Goal: Information Seeking & Learning: Learn about a topic

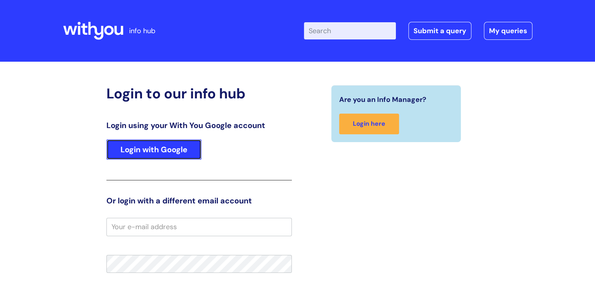
click at [166, 150] on link "Login with Google" at bounding box center [153, 150] width 95 height 20
click at [181, 152] on link "Login with Google" at bounding box center [153, 150] width 95 height 20
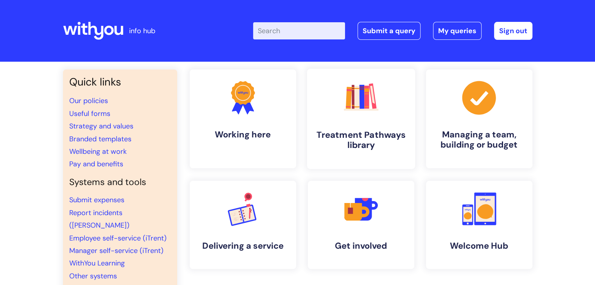
click at [366, 143] on h4 "Treatment Pathways library" at bounding box center [360, 140] width 95 height 21
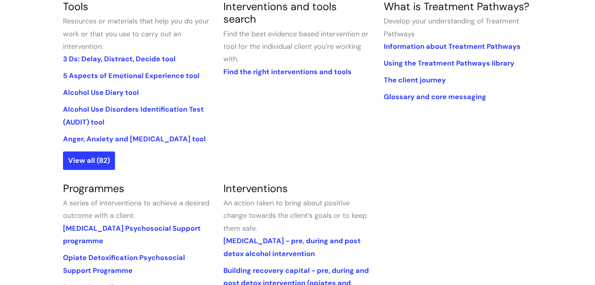
scroll to position [274, 0]
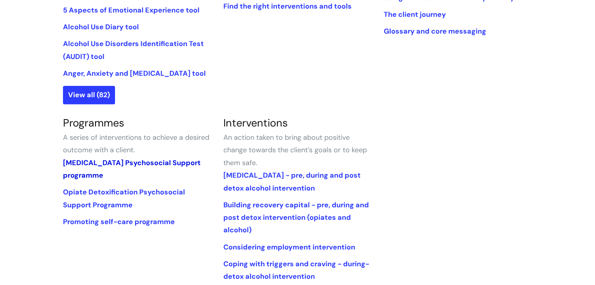
click at [100, 172] on link "Alcohol Detoxification Psychosocial Support programme" at bounding box center [132, 169] width 138 height 22
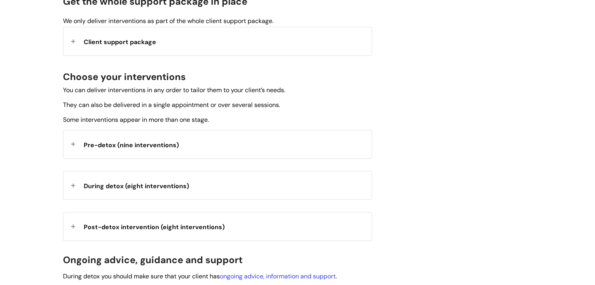
scroll to position [235, 0]
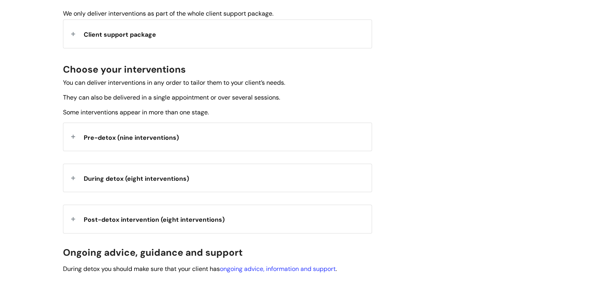
click at [118, 138] on span "Pre-detox (nine interventions)" at bounding box center [131, 138] width 95 height 8
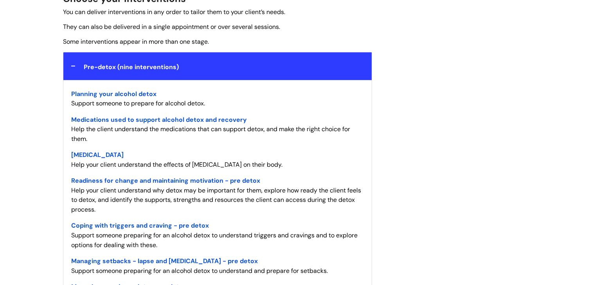
scroll to position [313, 0]
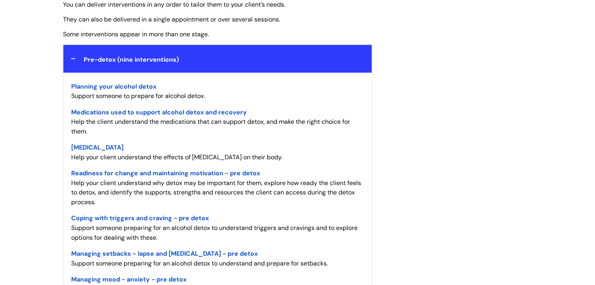
click at [140, 173] on span "Readiness for change and maintaining motivation - pre detox" at bounding box center [165, 173] width 189 height 8
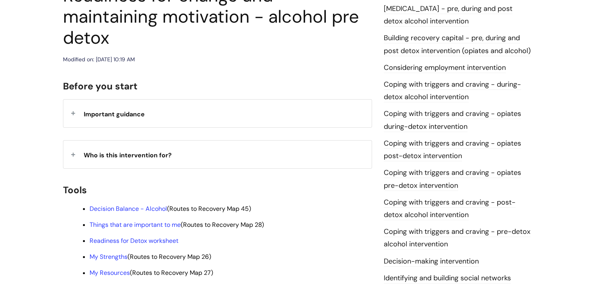
scroll to position [195, 0]
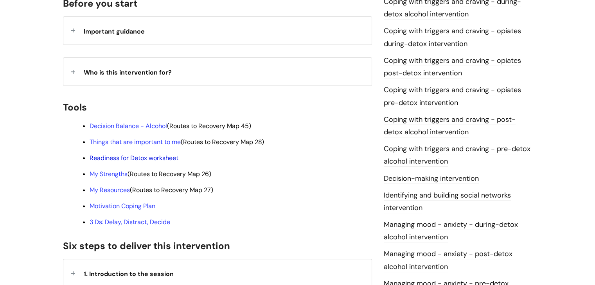
click at [143, 154] on link "Readiness for Detox worksheet" at bounding box center [134, 158] width 89 height 8
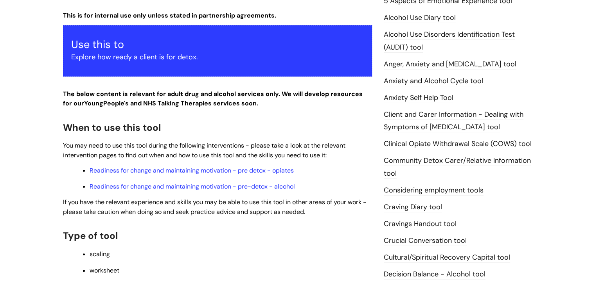
scroll to position [156, 0]
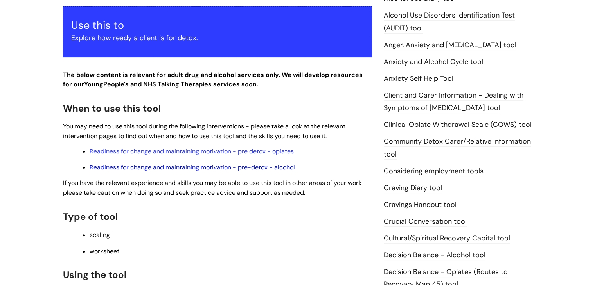
click at [157, 170] on link "Readiness for change and maintaining motivation - pre-detox - alcohol" at bounding box center [192, 167] width 205 height 8
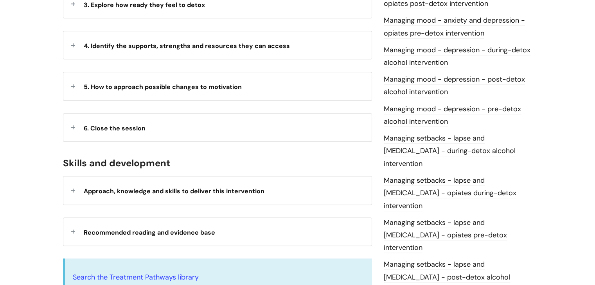
scroll to position [547, 0]
click at [425, 108] on link "Managing mood - depression - pre-detox alcohol intervention" at bounding box center [451, 115] width 137 height 23
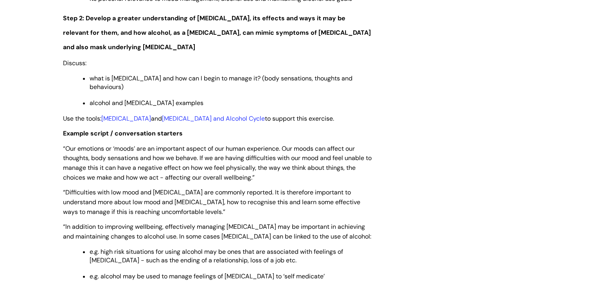
scroll to position [1094, 0]
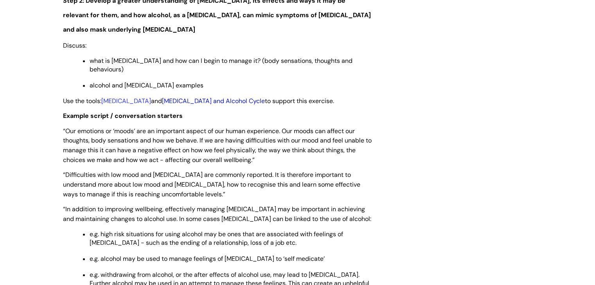
click at [191, 97] on link "[MEDICAL_DATA] and Alcohol Cycle" at bounding box center [213, 101] width 103 height 8
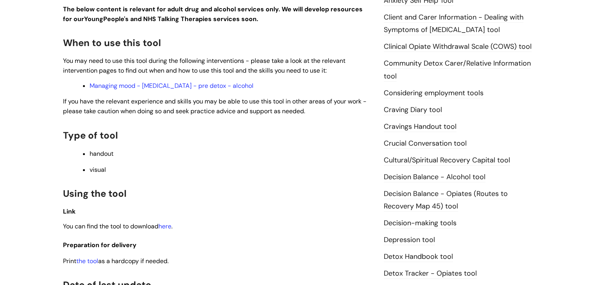
scroll to position [352, 0]
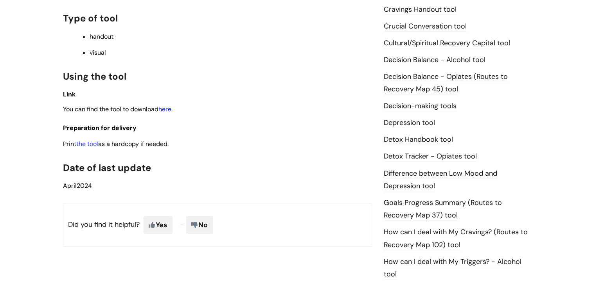
click at [167, 109] on link "here" at bounding box center [164, 109] width 13 height 8
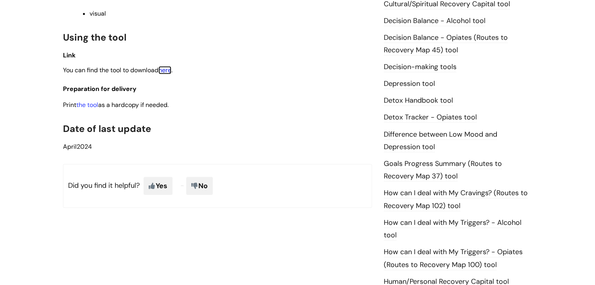
scroll to position [508, 0]
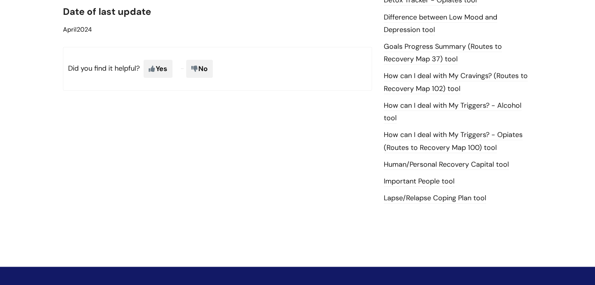
click at [417, 104] on link "How can I deal with My Triggers? - Alcohol tool" at bounding box center [452, 112] width 138 height 23
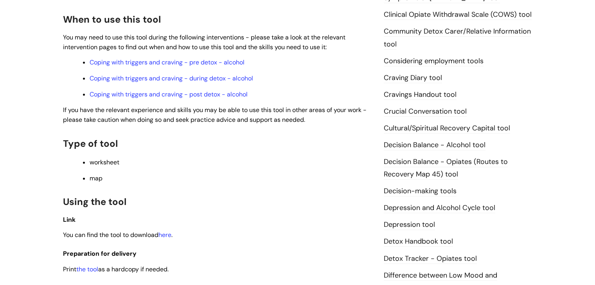
scroll to position [345, 0]
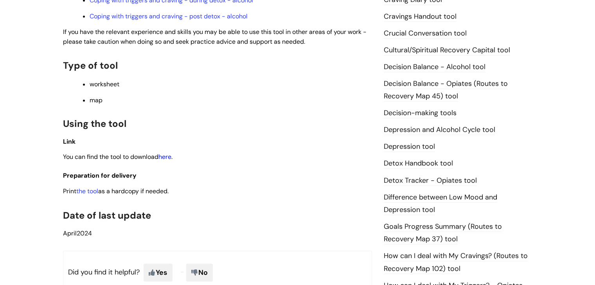
click at [166, 158] on link "here" at bounding box center [164, 157] width 13 height 8
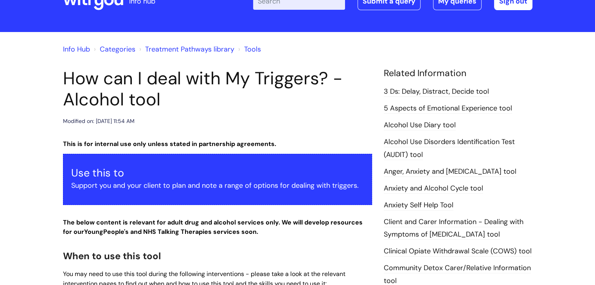
scroll to position [0, 0]
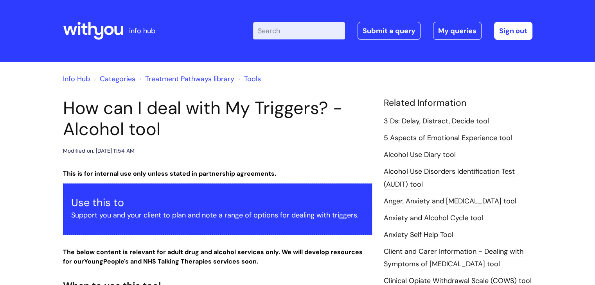
click at [279, 33] on input "Enter your search term here..." at bounding box center [299, 30] width 92 height 17
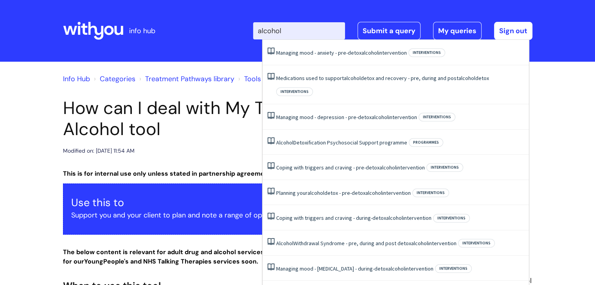
type input "alcohol"
click button "Search" at bounding box center [0, 0] width 0 height 0
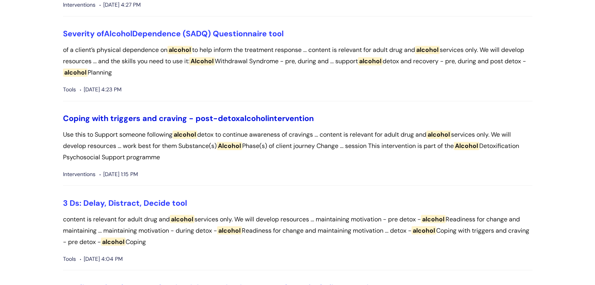
scroll to position [1329, 0]
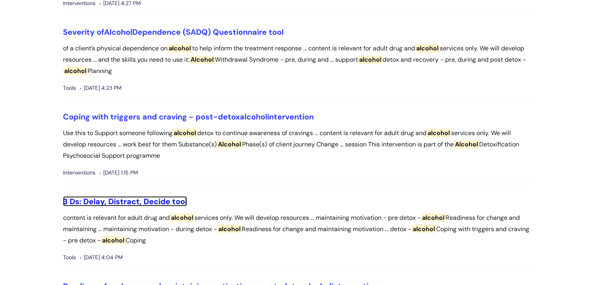
drag, startPoint x: 154, startPoint y: 199, endPoint x: 181, endPoint y: 205, distance: 28.1
click at [154, 199] on link "3 Ds: Delay, Distract, Decide tool" at bounding box center [125, 201] width 124 height 10
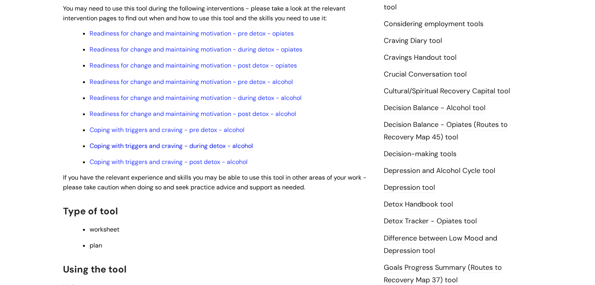
scroll to position [274, 0]
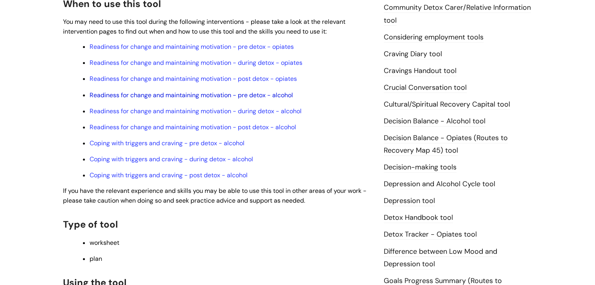
click at [173, 95] on link "Readiness for change and maintaining motivation - pre detox - alcohol" at bounding box center [191, 95] width 203 height 8
click at [157, 145] on link "Coping with triggers and craving - pre detox - alcohol" at bounding box center [167, 143] width 155 height 8
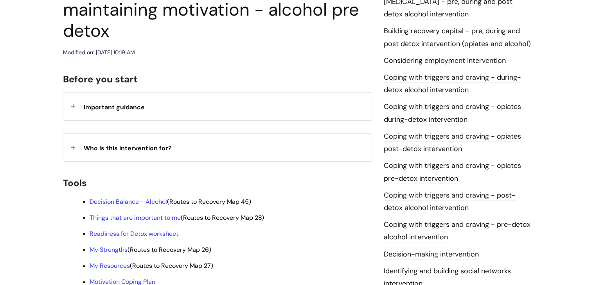
scroll to position [274, 0]
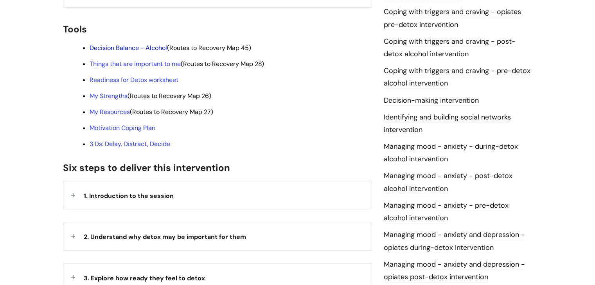
click at [150, 44] on link "Decision Balance - Alcohol" at bounding box center [128, 48] width 77 height 8
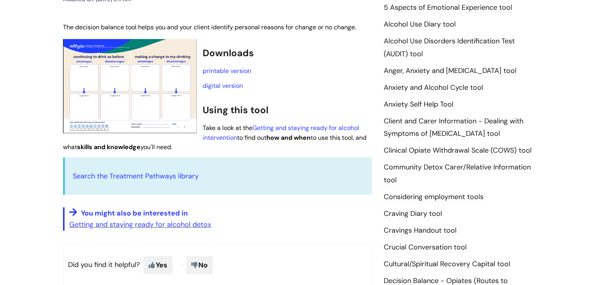
scroll to position [117, 0]
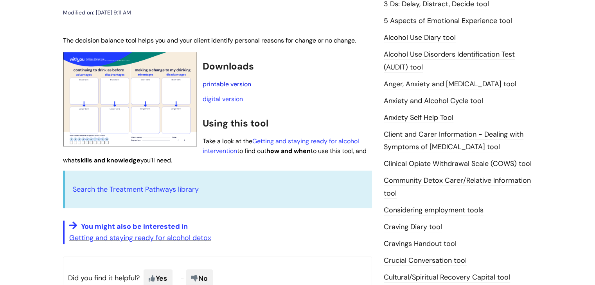
click at [234, 85] on link "printable version" at bounding box center [226, 84] width 48 height 8
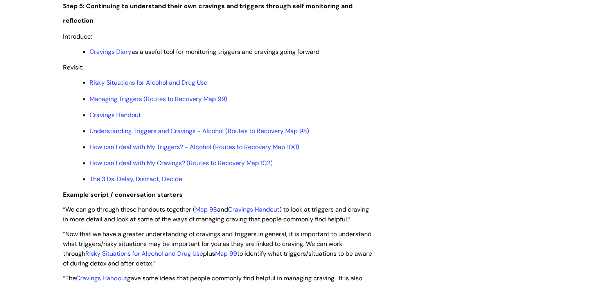
scroll to position [1681, 0]
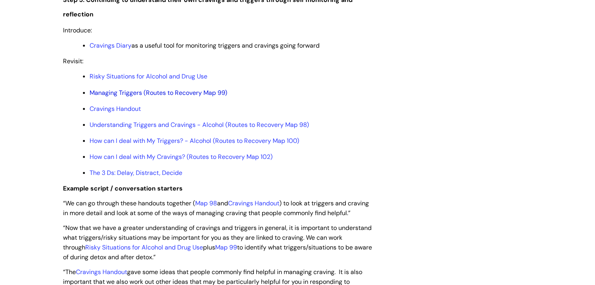
click at [167, 97] on link "Managing Triggers (Routes to Recovery Map 99)" at bounding box center [159, 93] width 138 height 8
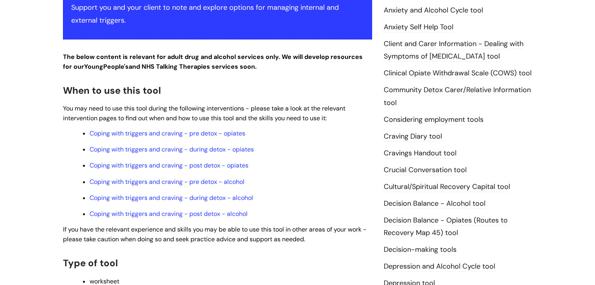
scroll to position [274, 0]
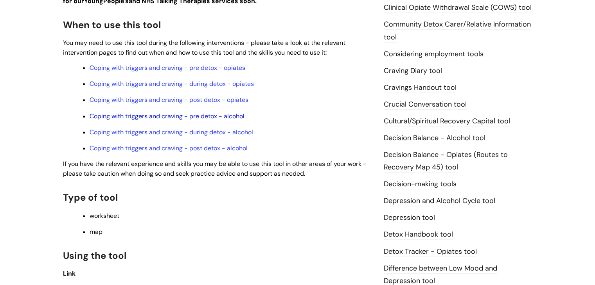
click at [149, 119] on link "Coping with triggers and craving - pre detox - alcohol" at bounding box center [167, 116] width 155 height 8
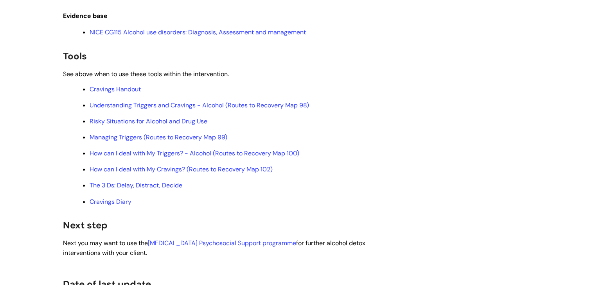
scroll to position [2423, 0]
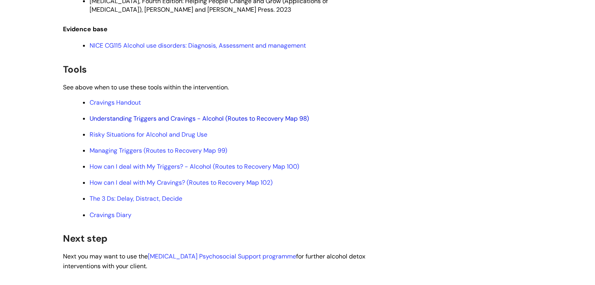
click at [166, 123] on link "Understanding Triggers and Cravings - Alcohol (Routes to Recovery Map 98)" at bounding box center [199, 119] width 219 height 8
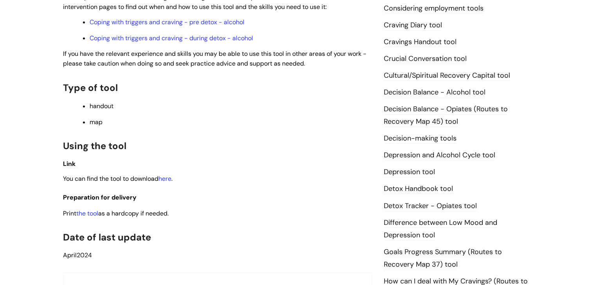
scroll to position [274, 0]
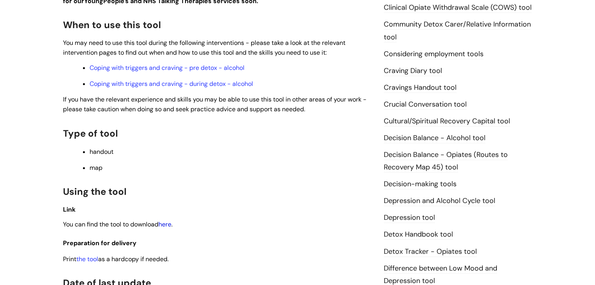
click at [167, 226] on link "here" at bounding box center [164, 224] width 13 height 8
